Goal: Information Seeking & Learning: Learn about a topic

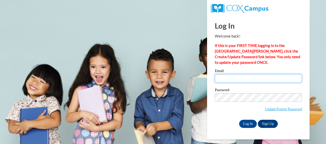
click at [251, 81] on input "Email" at bounding box center [258, 78] width 87 height 9
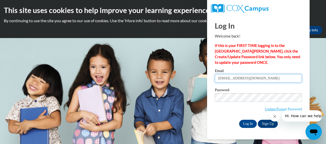
type input "DeshunteBoykin20@gmail.com"
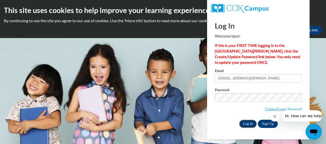
click at [245, 122] on input "Log In" at bounding box center [248, 124] width 18 height 8
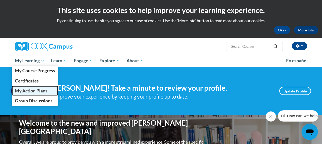
click at [28, 91] on span "My Action Plans" at bounding box center [31, 90] width 32 height 5
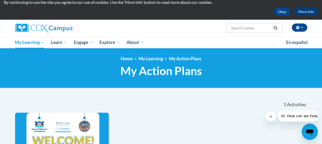
scroll to position [16, 0]
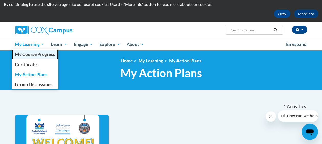
click at [34, 53] on span "My Course Progress" at bounding box center [35, 54] width 40 height 5
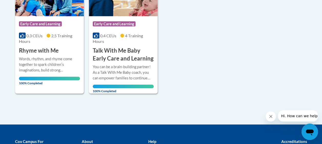
scroll to position [471, 0]
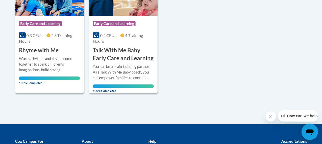
drag, startPoint x: 324, startPoint y: 123, endPoint x: 305, endPoint y: 86, distance: 41.2
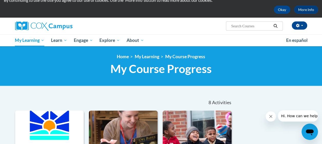
scroll to position [0, 0]
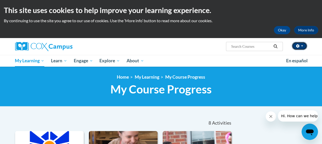
click at [304, 46] on button "button" at bounding box center [299, 46] width 15 height 8
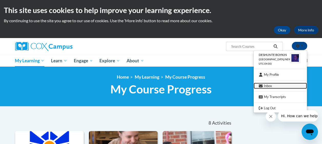
click at [271, 85] on link "Inbox" at bounding box center [279, 86] width 53 height 6
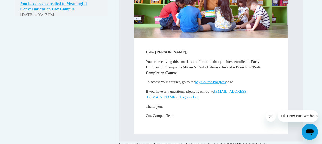
scroll to position [266, 0]
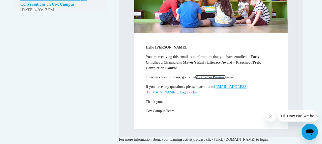
click at [221, 78] on link "My Course Progress" at bounding box center [210, 77] width 31 height 4
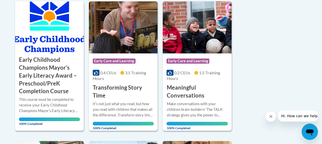
scroll to position [133, 0]
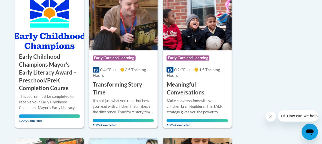
click at [64, 72] on h3 "Early Childhood Champions Mayor’s Early Literacy Award – Preschool/PreK Complet…" at bounding box center [49, 72] width 61 height 39
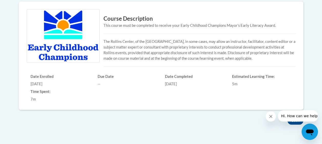
scroll to position [200, 0]
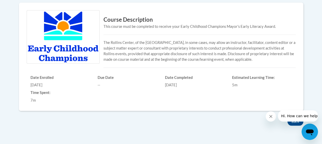
click at [145, 132] on div "× Close Course Enrollment Please select... × Close ×" at bounding box center [161, 56] width 300 height 202
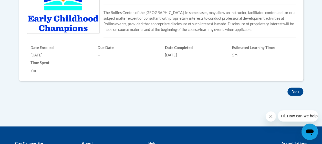
scroll to position [237, 0]
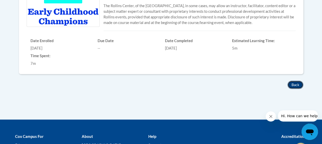
click at [297, 85] on button "Back" at bounding box center [295, 85] width 16 height 8
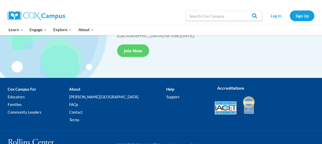
scroll to position [1010, 0]
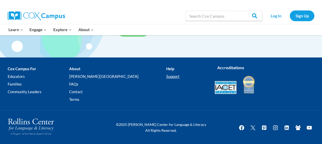
click at [166, 77] on link "Support" at bounding box center [186, 77] width 41 height 8
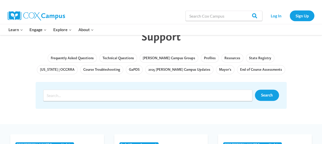
scroll to position [41, 0]
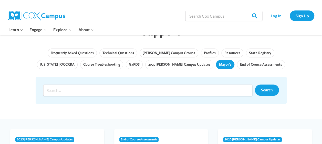
click at [216, 65] on link "Mayor's" at bounding box center [225, 64] width 18 height 9
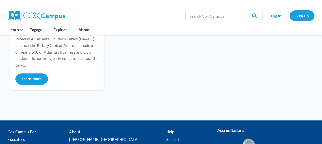
scroll to position [133, 0]
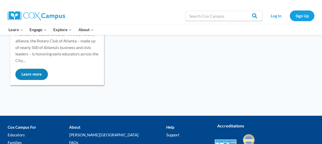
click at [32, 74] on button "Learn more" at bounding box center [31, 74] width 33 height 11
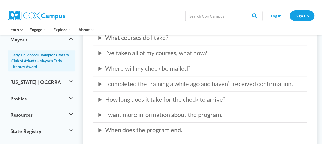
scroll to position [188, 0]
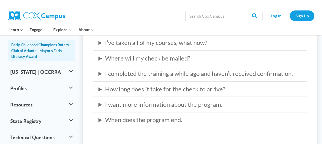
click at [129, 121] on summary "When does the program end." at bounding box center [199, 120] width 203 height 10
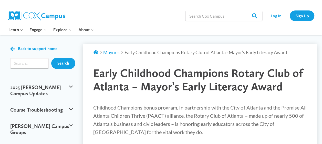
scroll to position [0, 0]
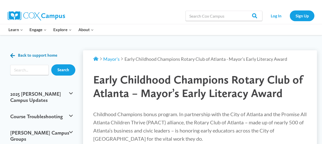
click at [46, 55] on span "Back to support home" at bounding box center [37, 55] width 39 height 5
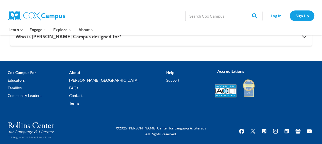
scroll to position [604, 0]
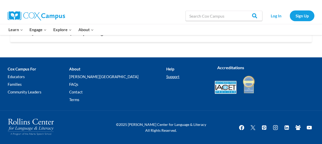
click at [166, 77] on link "Support" at bounding box center [186, 77] width 41 height 8
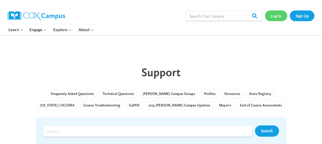
click at [272, 17] on link "Log In" at bounding box center [276, 15] width 22 height 10
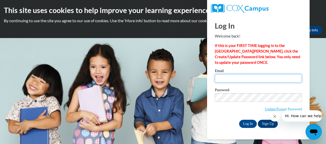
click at [240, 77] on input "Email" at bounding box center [258, 78] width 87 height 9
type input "DeshunteBoykin20@gmail.com"
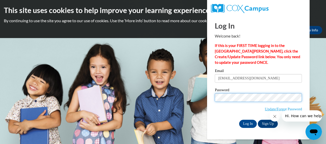
click at [239, 120] on input "Log In" at bounding box center [248, 124] width 18 height 8
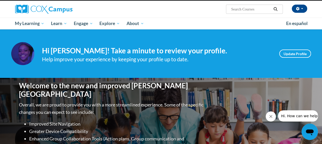
scroll to position [41, 0]
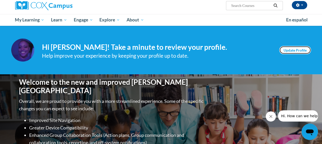
click at [291, 52] on link "Update Profile" at bounding box center [295, 50] width 32 height 8
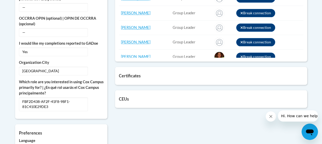
scroll to position [287, 0]
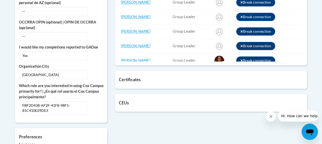
click at [169, 74] on div "Certificates List of certificates granted upon completion of activities An Ecos…" at bounding box center [211, 80] width 192 height 18
click at [143, 80] on h5 "Certificates" at bounding box center [211, 79] width 184 height 5
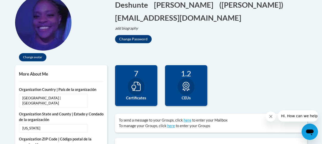
scroll to position [119, 0]
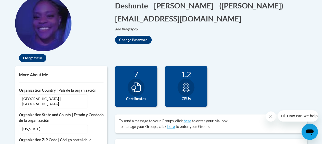
click at [136, 85] on icon at bounding box center [135, 87] width 9 height 9
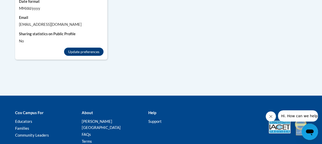
scroll to position [448, 0]
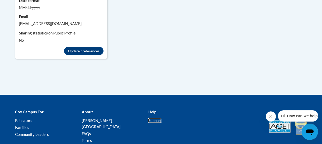
click at [159, 118] on link "Support" at bounding box center [154, 120] width 13 height 5
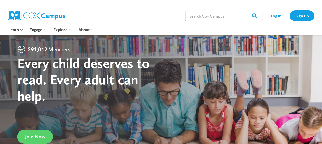
click at [275, 15] on link "Log In" at bounding box center [276, 15] width 22 height 10
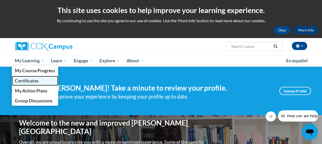
click at [35, 82] on span "Certificates" at bounding box center [27, 80] width 24 height 5
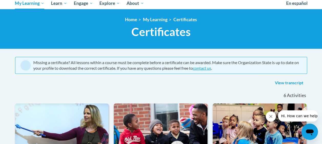
scroll to position [50, 0]
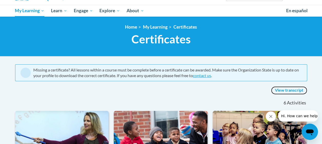
click at [285, 90] on link "View transcript" at bounding box center [289, 91] width 36 height 8
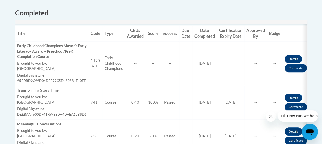
scroll to position [205, 0]
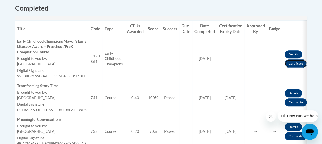
click at [292, 63] on link "Certificate" at bounding box center [295, 64] width 22 height 8
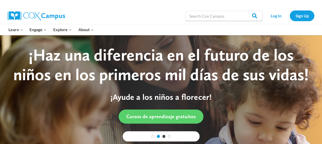
click at [158, 136] on link "2" at bounding box center [158, 136] width 3 height 3
